Goal: Find specific page/section: Find specific page/section

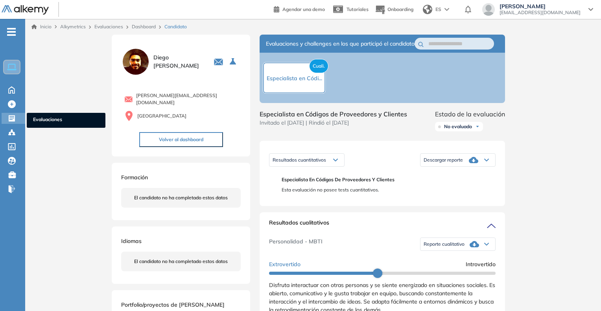
click at [56, 116] on span "Evaluaciones" at bounding box center [66, 120] width 66 height 9
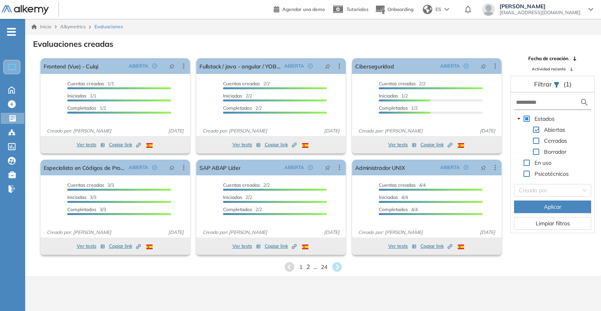
click at [309, 269] on span "2" at bounding box center [308, 266] width 4 height 9
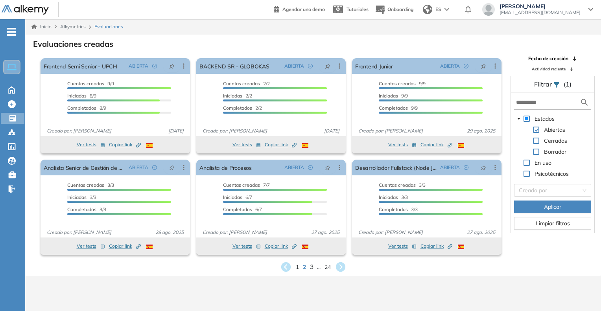
click at [312, 265] on span "3" at bounding box center [311, 266] width 4 height 9
click at [315, 267] on div "1 ... 2 3 4 ... 24" at bounding box center [312, 267] width 563 height 12
click at [317, 268] on span "4" at bounding box center [317, 266] width 4 height 9
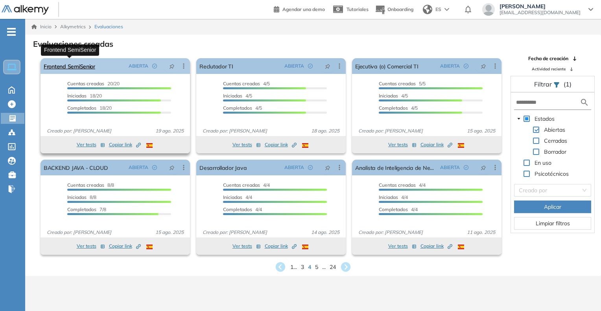
click at [77, 69] on link "Frontend SemiSenior" at bounding box center [70, 66] width 52 height 16
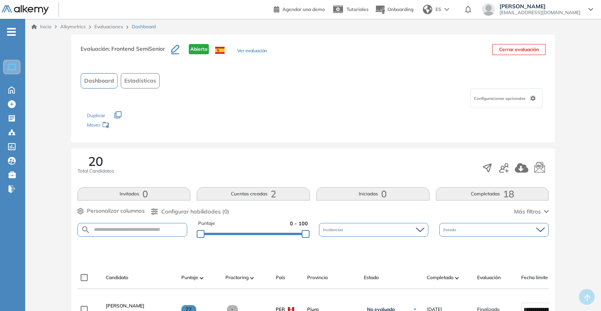
click at [255, 50] on button "Ver evaluación" at bounding box center [252, 51] width 30 height 8
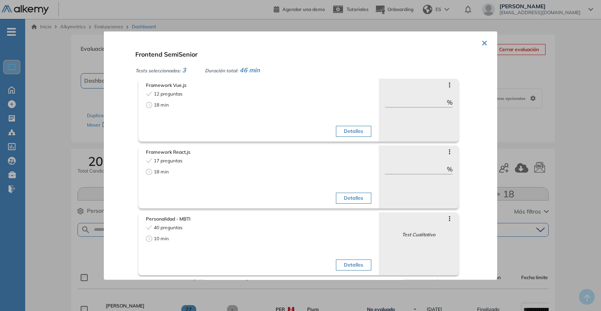
scroll to position [5, 0]
click at [576, 136] on div at bounding box center [300, 155] width 601 height 311
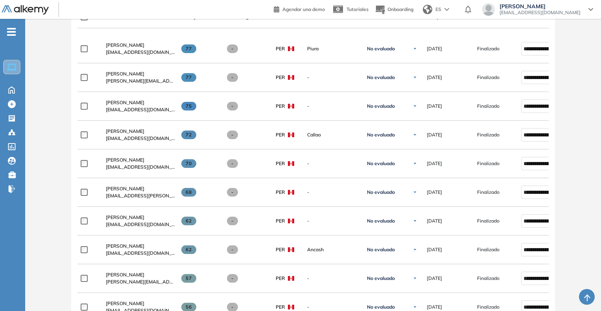
scroll to position [275, 0]
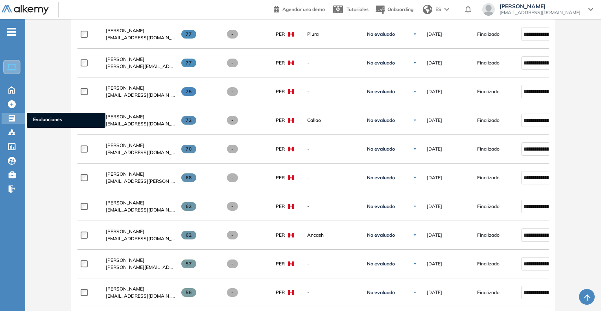
click at [42, 118] on span "Evaluaciones" at bounding box center [66, 120] width 66 height 9
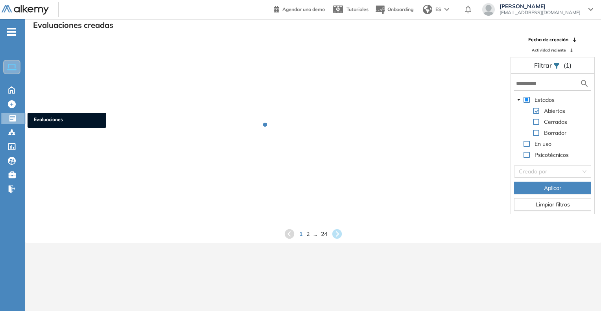
scroll to position [19, 0]
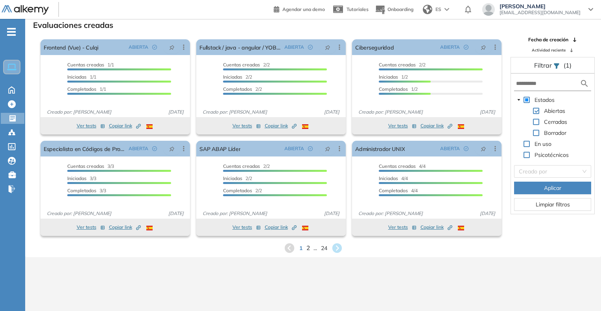
click at [308, 248] on span "2" at bounding box center [308, 247] width 4 height 9
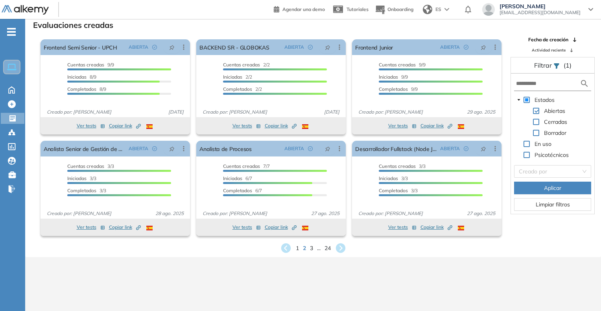
click at [310, 245] on span "3" at bounding box center [311, 248] width 3 height 8
click at [317, 235] on div "Ver tests Copiar link Created by potrace 1.16, written by [PERSON_NAME] [DATE]-…" at bounding box center [270, 227] width 149 height 17
click at [319, 247] on div "1 ... 2 3 4 ... 24" at bounding box center [312, 248] width 563 height 12
click at [319, 249] on div "1 ... 2 3 4 ... 24" at bounding box center [312, 248] width 563 height 12
click at [319, 250] on div "1 ... 2 3 4 ... 24" at bounding box center [312, 248] width 563 height 12
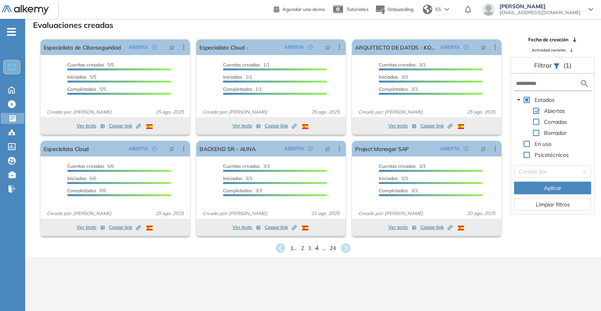
click at [316, 248] on span "4" at bounding box center [317, 247] width 4 height 9
click at [316, 247] on span "5" at bounding box center [317, 247] width 4 height 9
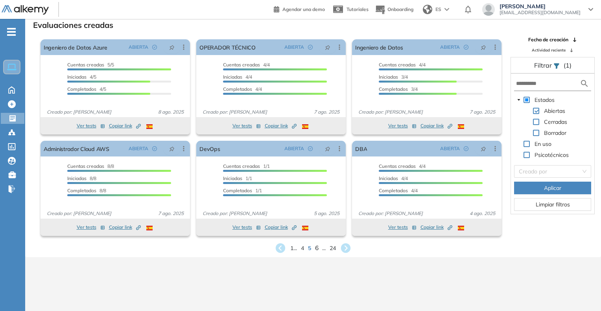
click at [316, 249] on span "6" at bounding box center [317, 247] width 4 height 9
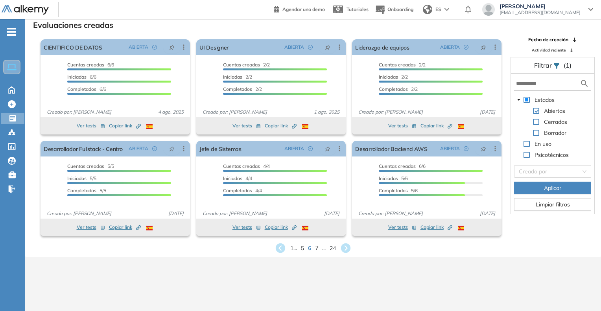
click at [315, 248] on span "7" at bounding box center [317, 247] width 4 height 9
click at [318, 248] on span "8" at bounding box center [317, 247] width 4 height 9
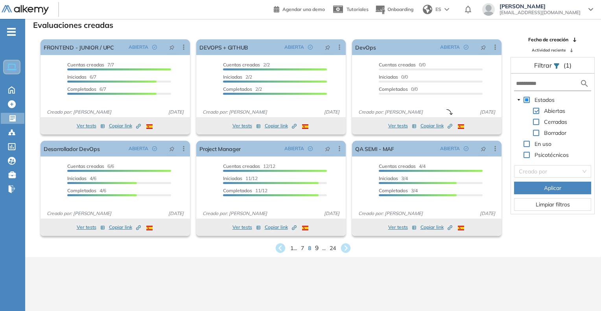
click at [317, 248] on span "9" at bounding box center [317, 247] width 4 height 9
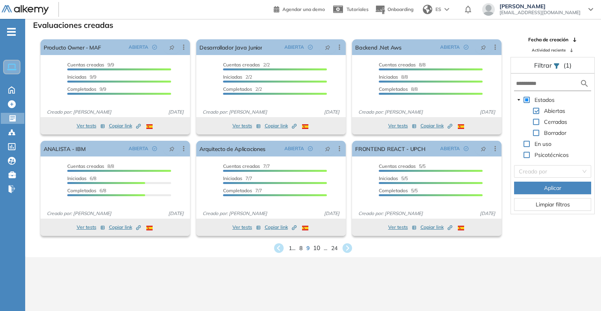
click at [316, 247] on span "10" at bounding box center [316, 247] width 7 height 9
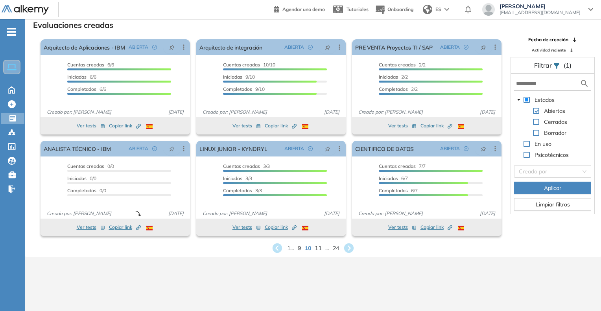
click at [319, 248] on span "11" at bounding box center [318, 247] width 7 height 9
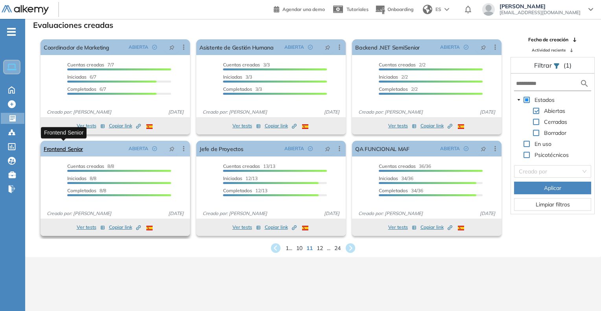
click at [68, 149] on link "Frontend Senior" at bounding box center [63, 149] width 39 height 16
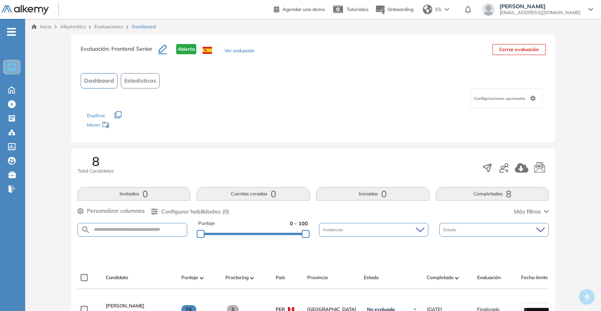
click at [232, 48] on button "Ver evaluación" at bounding box center [240, 51] width 30 height 8
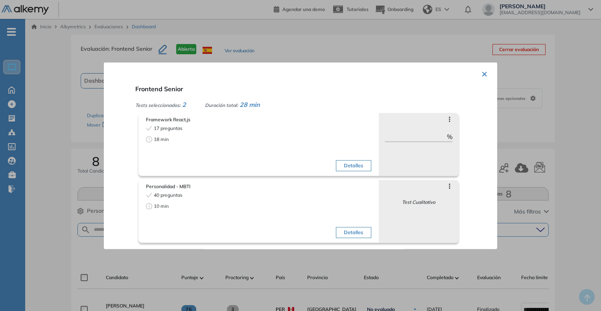
click at [576, 108] on div at bounding box center [300, 155] width 601 height 311
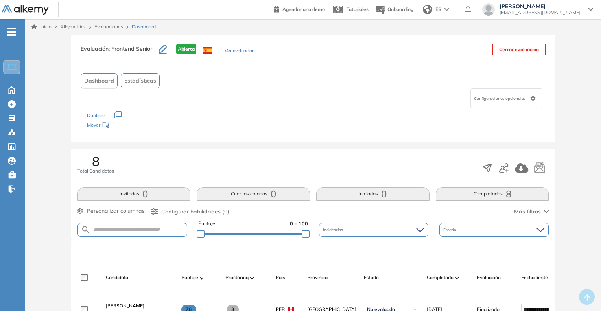
click at [120, 27] on link "Evaluaciones" at bounding box center [108, 27] width 29 height 6
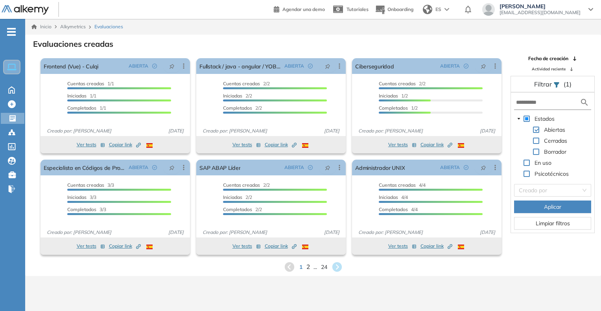
click at [307, 267] on span "2" at bounding box center [308, 266] width 4 height 9
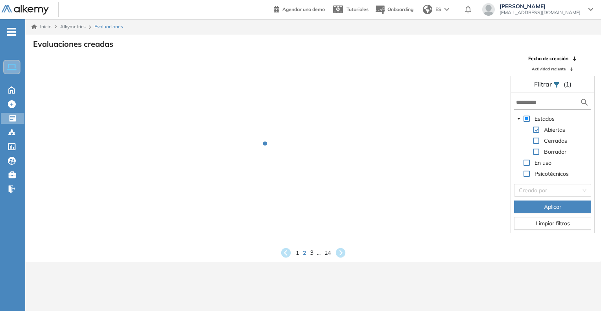
click at [311, 257] on span "3" at bounding box center [311, 252] width 4 height 9
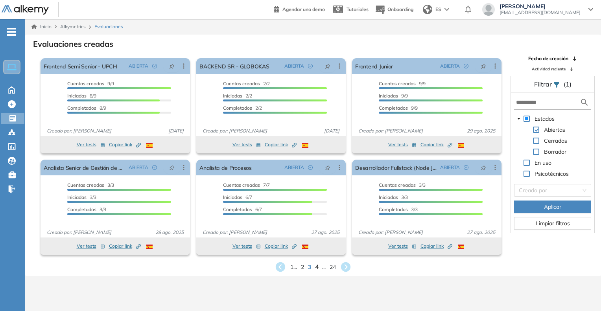
click at [316, 266] on span "4" at bounding box center [317, 266] width 4 height 9
click at [315, 263] on span "5" at bounding box center [317, 266] width 4 height 9
click at [317, 267] on span "6" at bounding box center [317, 266] width 4 height 9
click at [317, 267] on span "7" at bounding box center [317, 266] width 4 height 9
click at [319, 267] on div "1 ... 6 7 8 ... 24" at bounding box center [312, 267] width 563 height 12
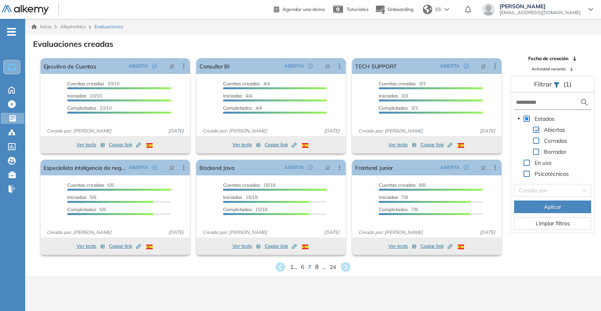
click at [317, 267] on span "8" at bounding box center [317, 266] width 4 height 9
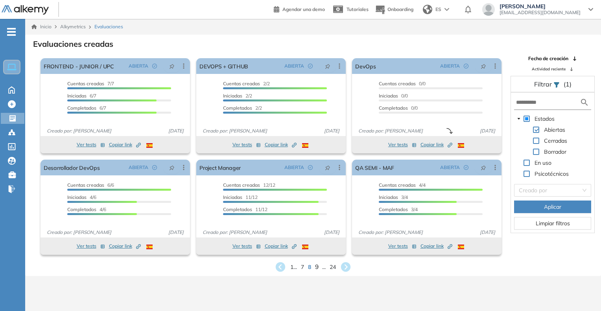
click at [315, 267] on span "9" at bounding box center [317, 266] width 4 height 9
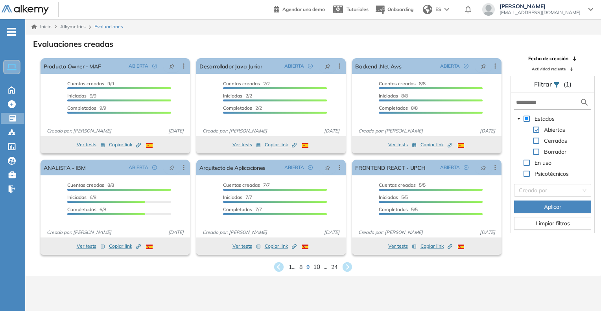
click at [317, 266] on span "10" at bounding box center [316, 266] width 7 height 9
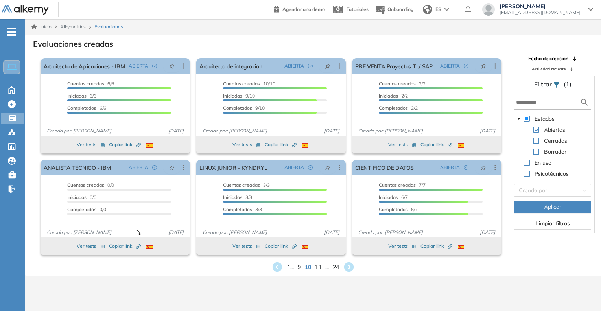
click at [318, 268] on span "11" at bounding box center [318, 266] width 7 height 9
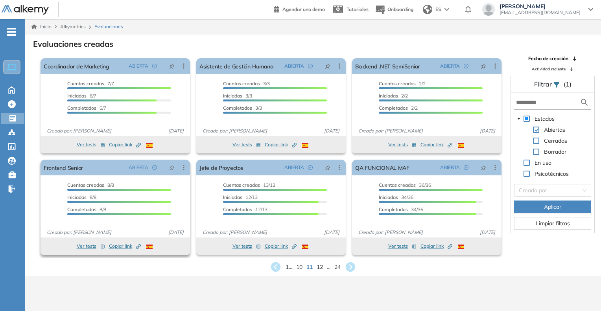
click at [136, 243] on div "Created by potrace 1.16, written by [PERSON_NAME] [DATE]-[DATE]" at bounding box center [138, 246] width 5 height 7
click at [73, 169] on link "Frontend Senior" at bounding box center [63, 168] width 39 height 16
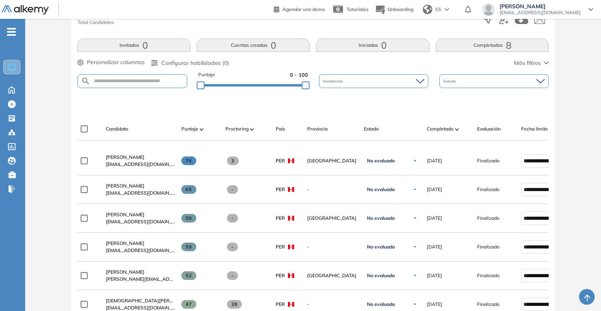
scroll to position [157, 0]
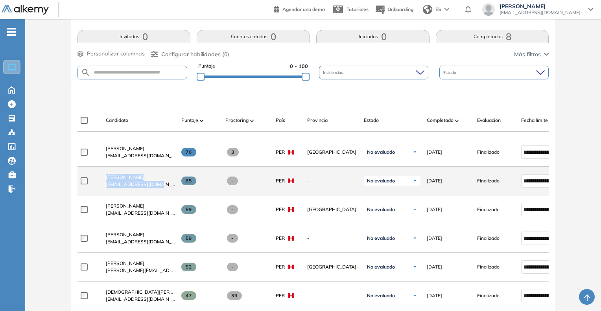
drag, startPoint x: 102, startPoint y: 183, endPoint x: 157, endPoint y: 184, distance: 55.1
click at [157, 184] on div "[PERSON_NAME] [EMAIL_ADDRESS][DOMAIN_NAME]" at bounding box center [137, 181] width 76 height 27
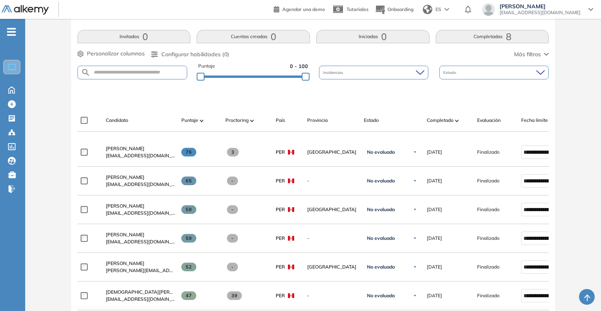
click at [35, 225] on div "Evaluación : Frontend Senior Abierta Ver evaluación Cerrar evaluación Dashboard…" at bounding box center [312, 199] width 569 height 645
